Goal: Communication & Community: Answer question/provide support

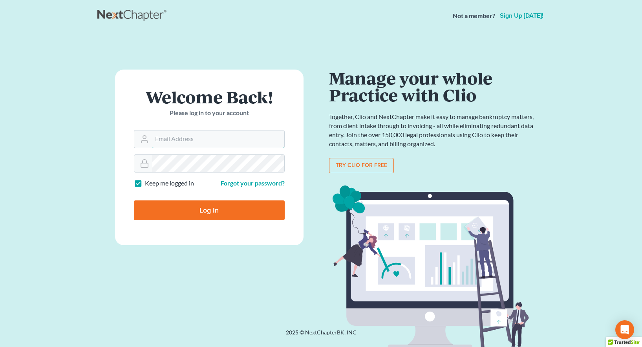
type input "[EMAIL_ADDRESS][DOMAIN_NAME]"
click at [208, 207] on input "Log In" at bounding box center [209, 210] width 151 height 20
type input "Thinking..."
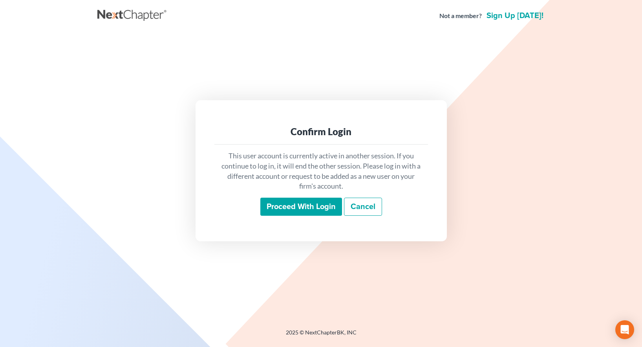
click at [299, 206] on input "Proceed with login" at bounding box center [301, 207] width 82 height 18
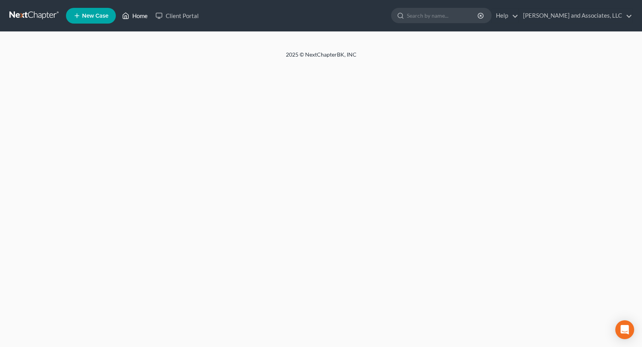
click at [138, 15] on link "Home" at bounding box center [134, 16] width 33 height 14
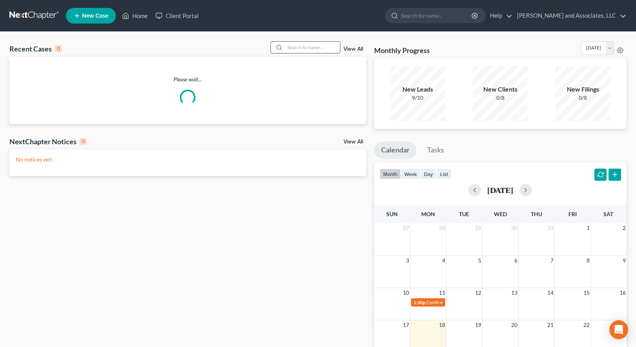
click at [298, 48] on input "search" at bounding box center [312, 47] width 55 height 11
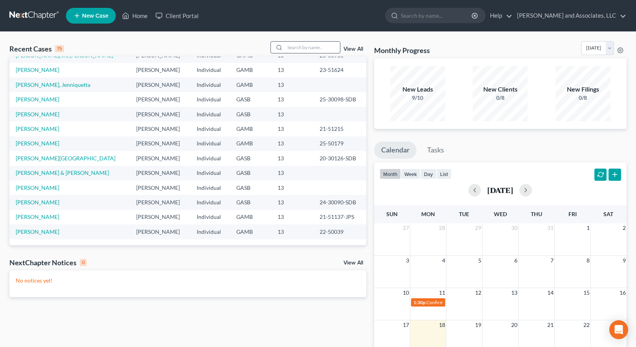
click at [295, 48] on input "search" at bounding box center [312, 47] width 55 height 11
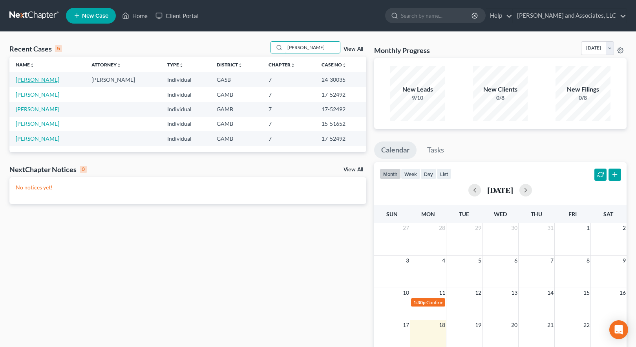
type input "SANford"
click at [35, 79] on link "Sanford, Brett" at bounding box center [38, 79] width 44 height 7
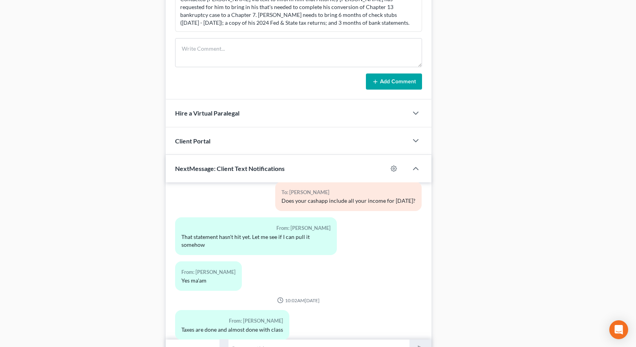
scroll to position [446, 0]
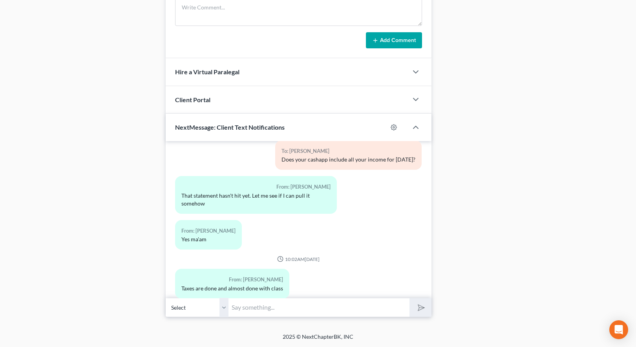
click at [281, 309] on input "text" at bounding box center [319, 307] width 181 height 19
type input "email to mwilliams@arthurlwalker.com or mwalker@arthurlwalker.com Thanks."
click at [421, 306] on polygon "submit" at bounding box center [420, 307] width 9 height 9
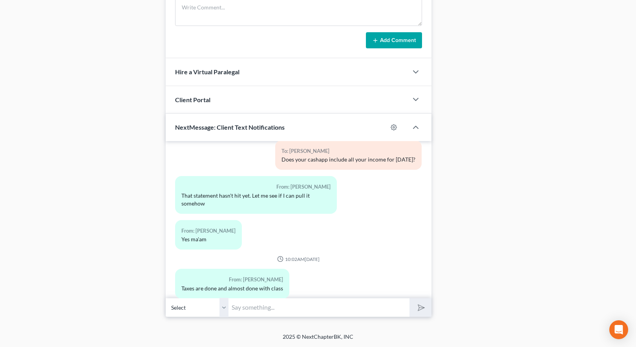
scroll to position [2330, 0]
